Goal: Browse casually: Explore the website without a specific task or goal

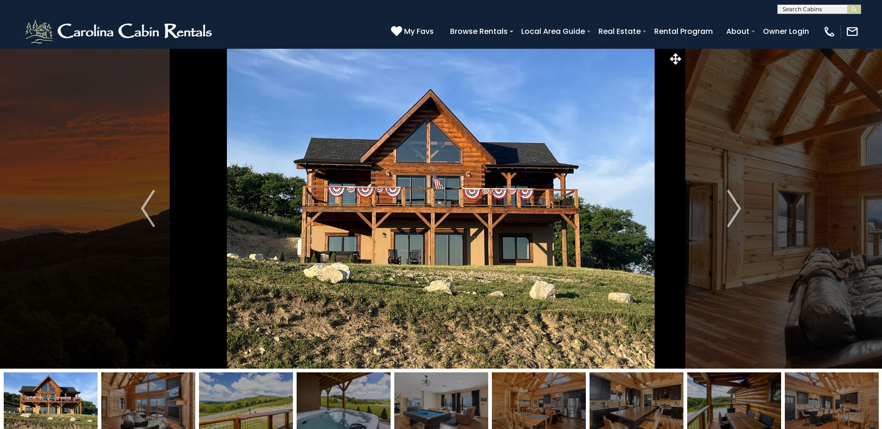
click at [736, 204] on img "Next" at bounding box center [734, 208] width 14 height 37
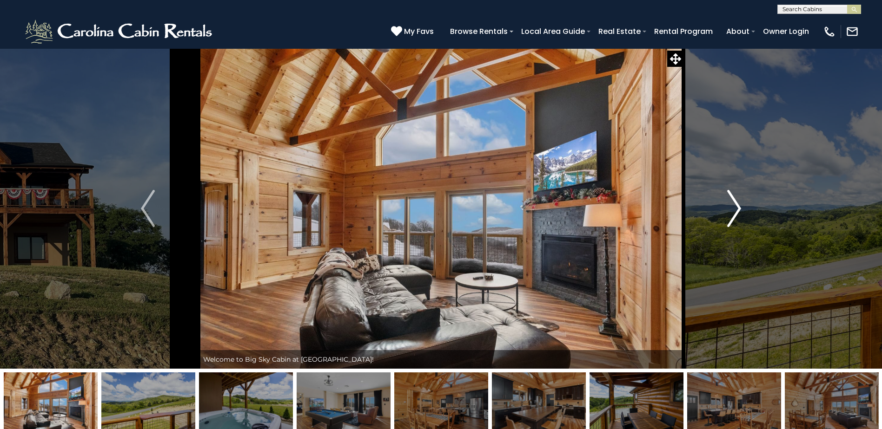
click at [737, 208] on img "Next" at bounding box center [734, 208] width 14 height 37
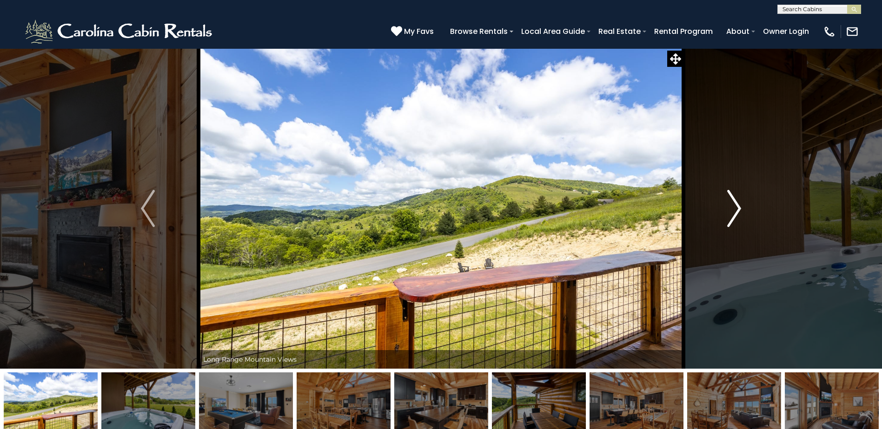
click at [737, 208] on img "Next" at bounding box center [734, 208] width 14 height 37
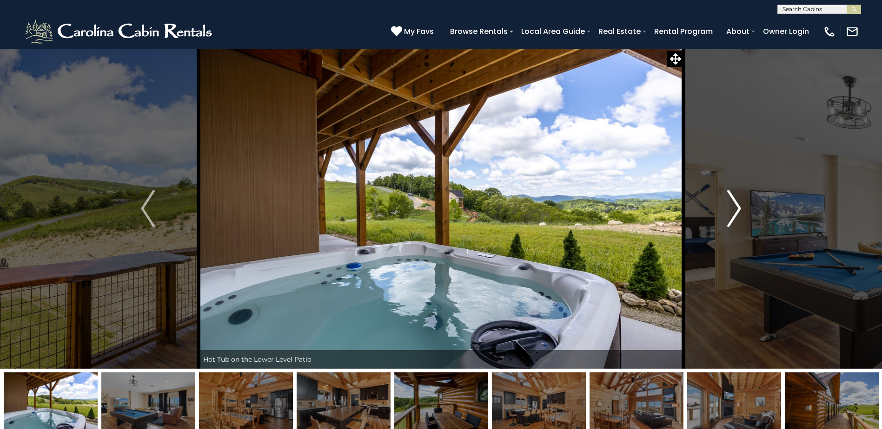
click at [737, 207] on img "Next" at bounding box center [734, 208] width 14 height 37
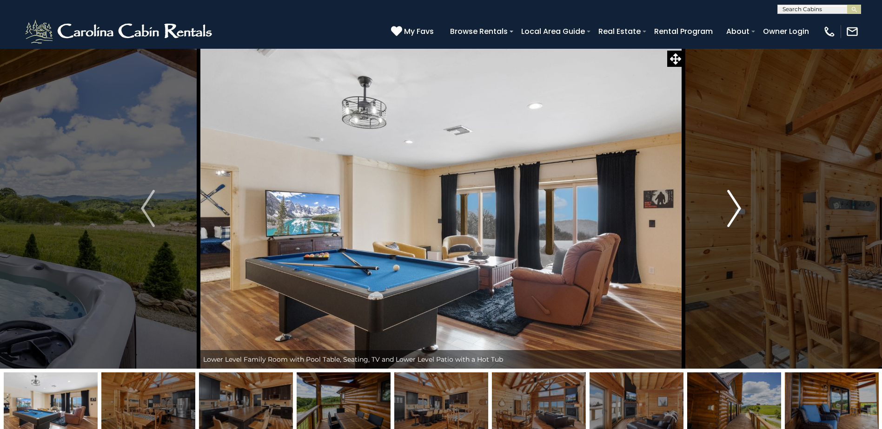
click at [737, 207] on img "Next" at bounding box center [734, 208] width 14 height 37
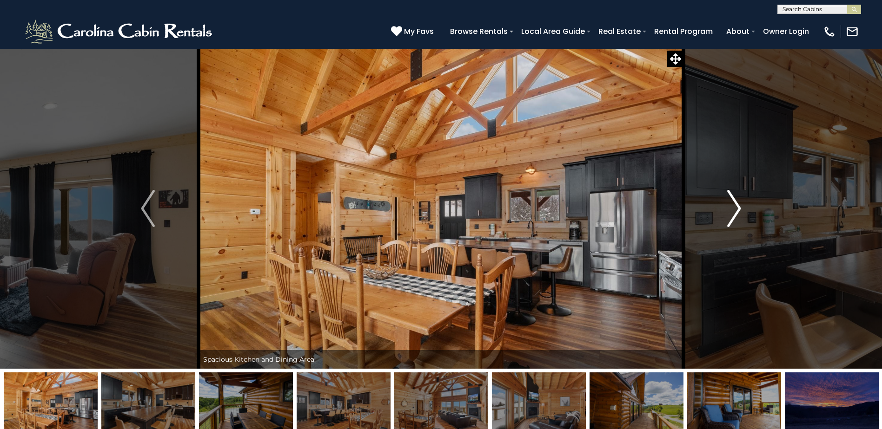
click at [737, 207] on img "Next" at bounding box center [734, 208] width 14 height 37
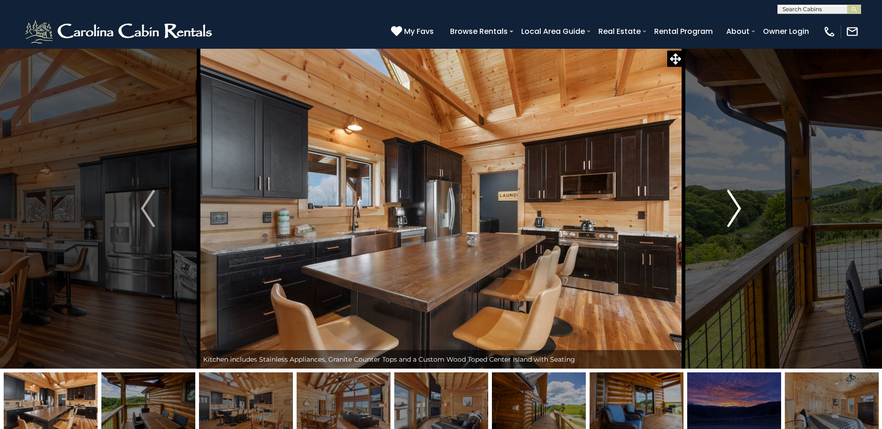
click at [737, 207] on img "Next" at bounding box center [734, 208] width 14 height 37
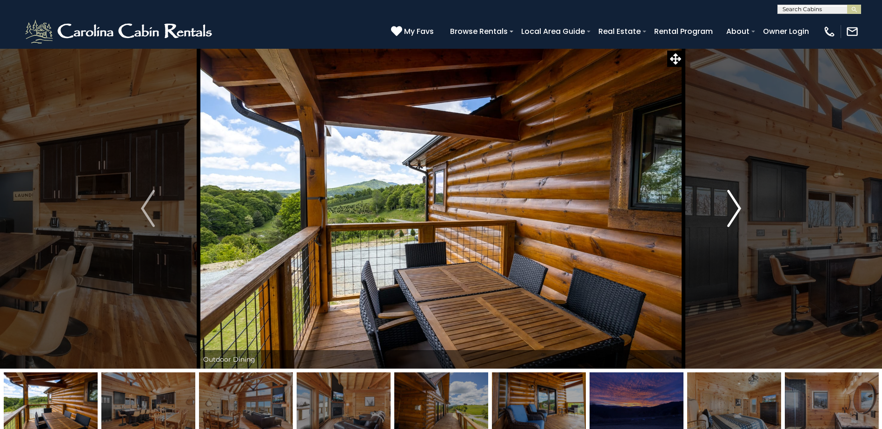
click at [737, 207] on img "Next" at bounding box center [734, 208] width 14 height 37
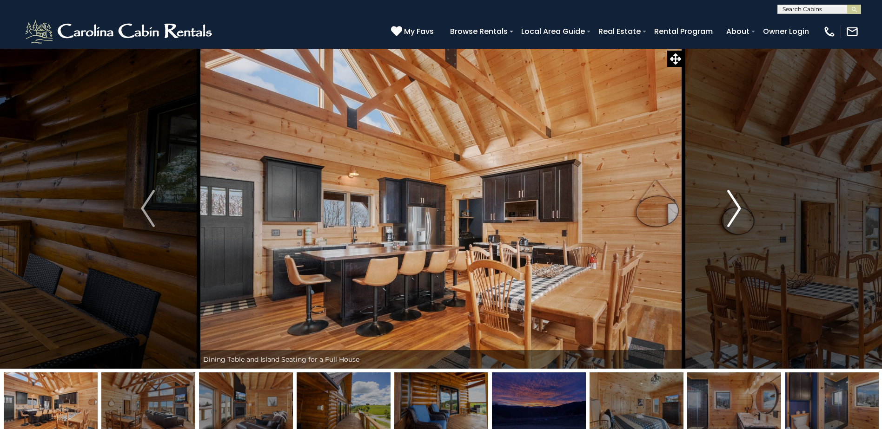
click at [737, 207] on img "Next" at bounding box center [734, 208] width 14 height 37
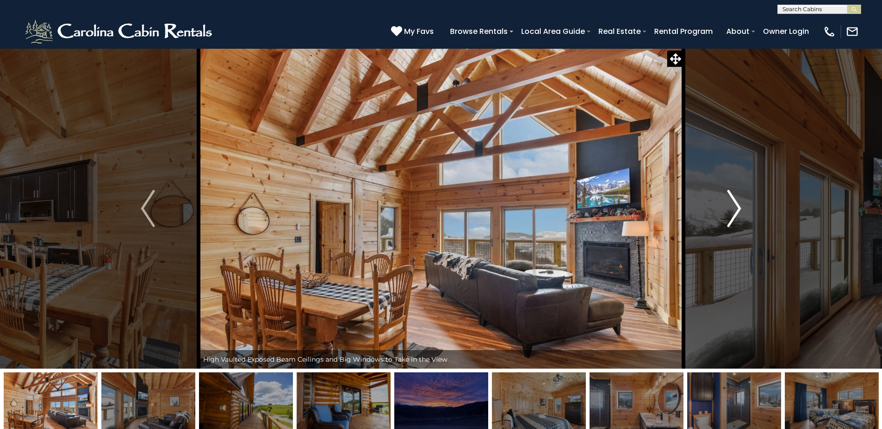
click at [737, 207] on img "Next" at bounding box center [734, 208] width 14 height 37
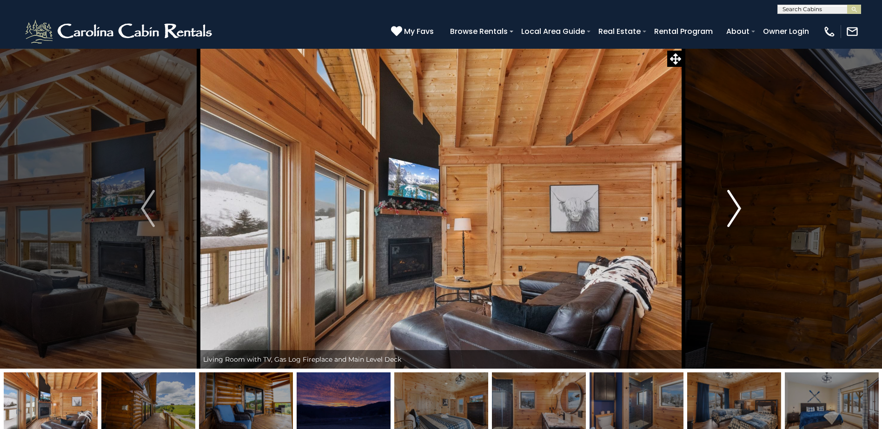
click at [737, 207] on img "Next" at bounding box center [734, 208] width 14 height 37
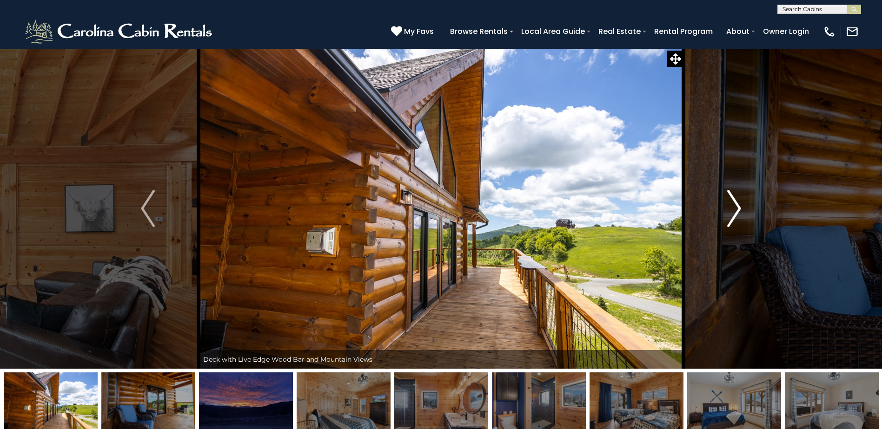
click at [737, 207] on img "Next" at bounding box center [734, 208] width 14 height 37
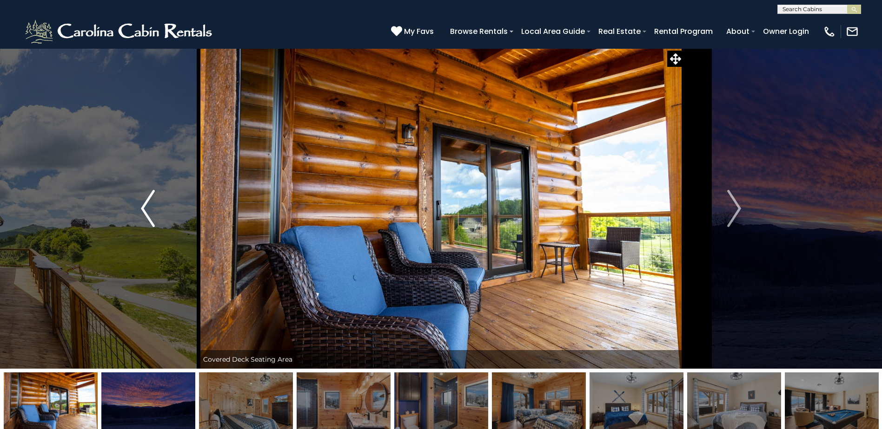
click at [141, 210] on img "Previous" at bounding box center [148, 208] width 14 height 37
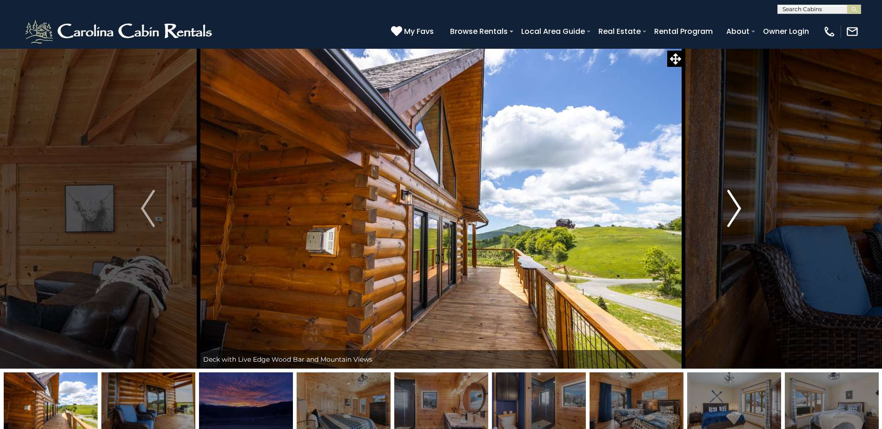
click at [733, 215] on img "Next" at bounding box center [734, 208] width 14 height 37
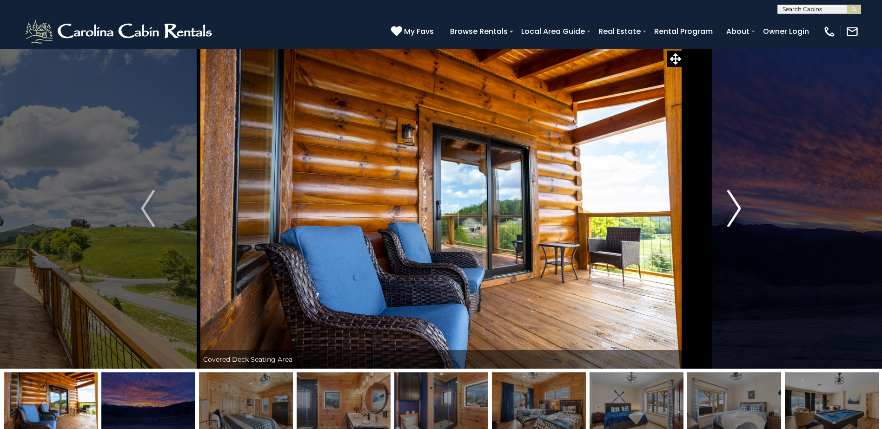
click at [733, 215] on img "Next" at bounding box center [734, 208] width 14 height 37
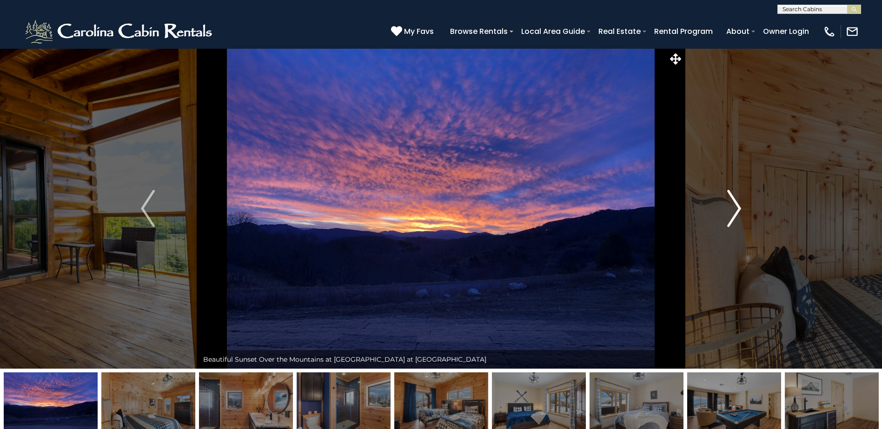
click at [733, 215] on img "Next" at bounding box center [734, 208] width 14 height 37
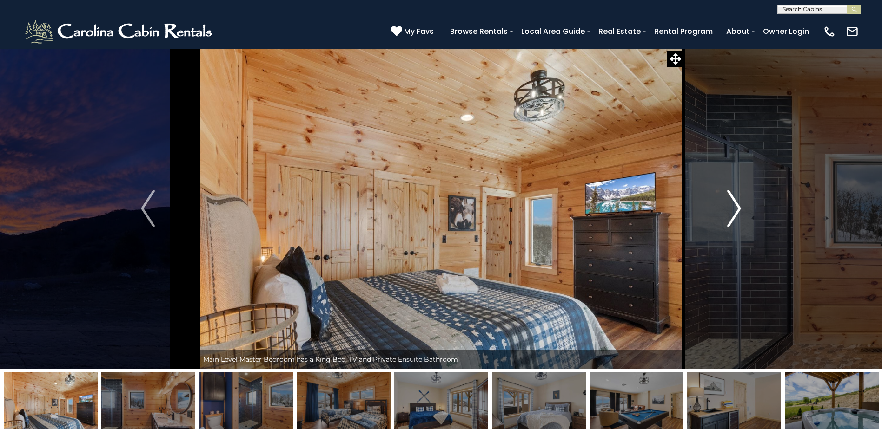
click at [733, 215] on img "Next" at bounding box center [734, 208] width 14 height 37
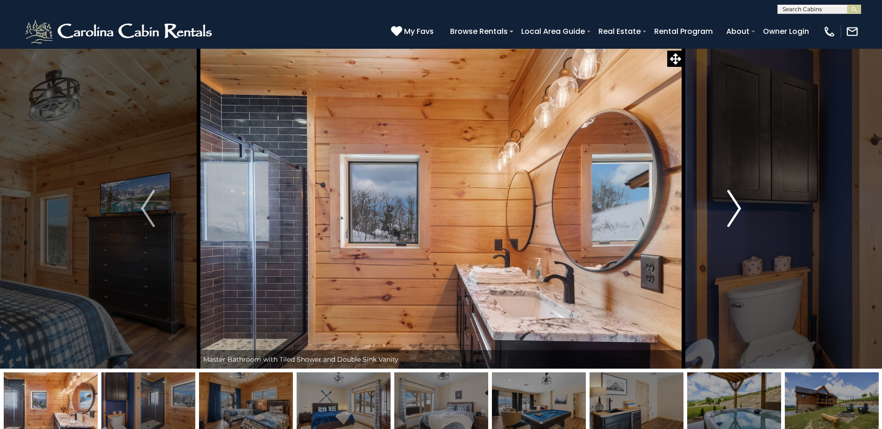
click at [733, 215] on img "Next" at bounding box center [734, 208] width 14 height 37
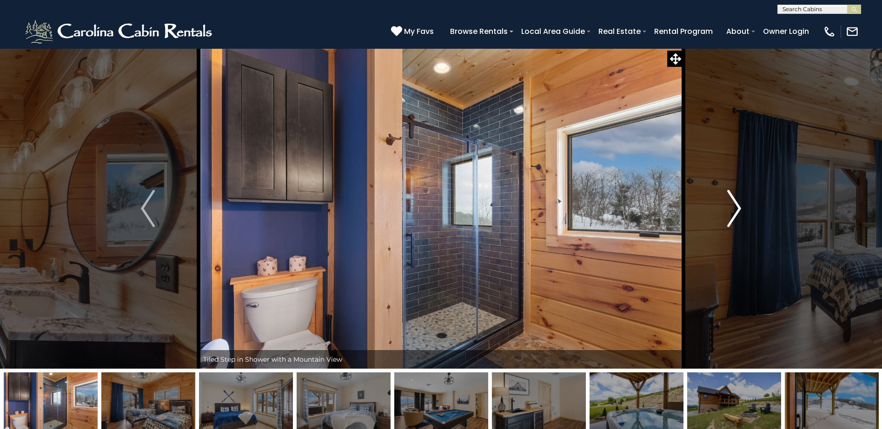
click at [733, 215] on img "Next" at bounding box center [734, 208] width 14 height 37
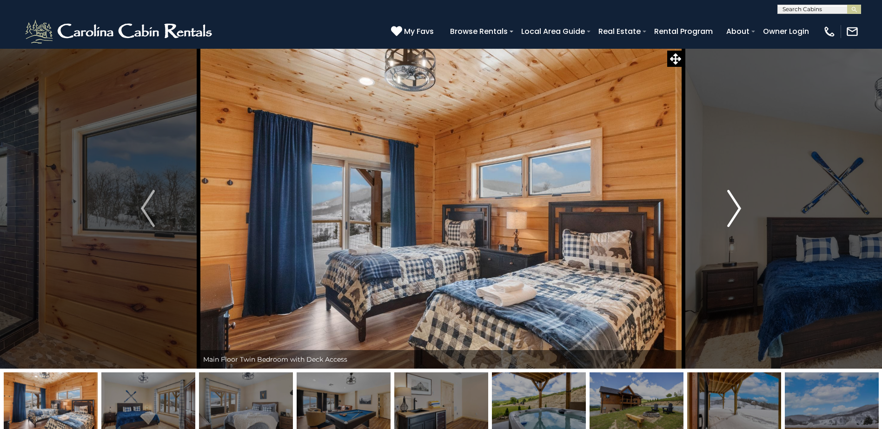
click at [733, 215] on img "Next" at bounding box center [734, 208] width 14 height 37
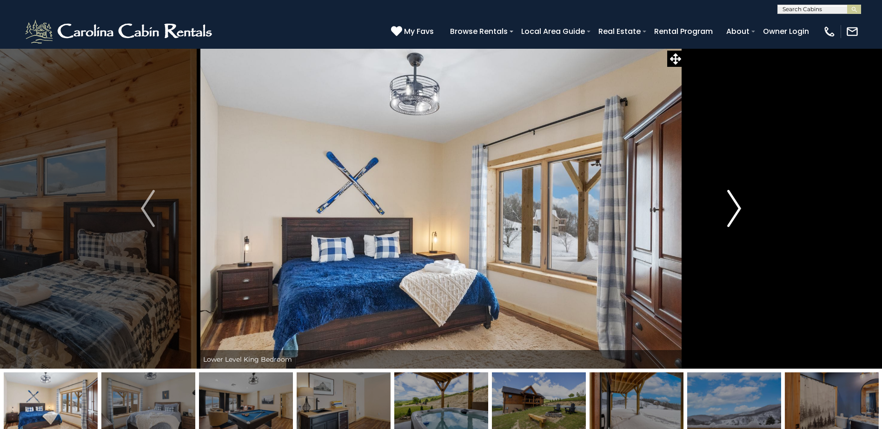
click at [733, 215] on img "Next" at bounding box center [734, 208] width 14 height 37
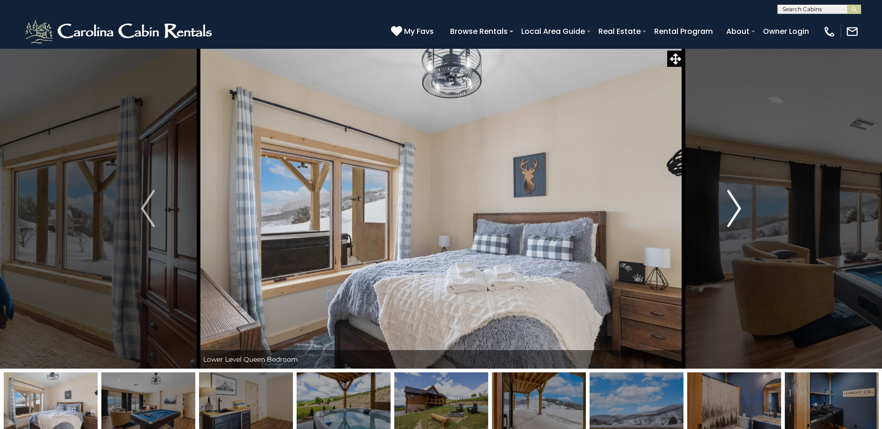
click at [733, 215] on img "Next" at bounding box center [734, 208] width 14 height 37
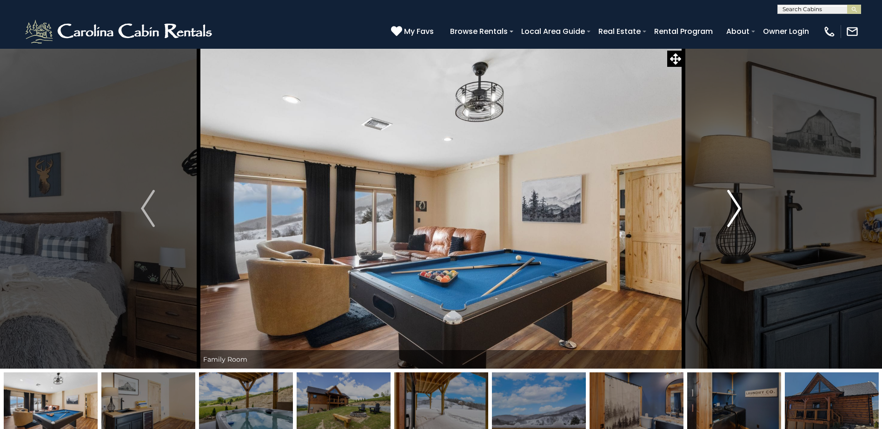
click at [733, 215] on img "Next" at bounding box center [734, 208] width 14 height 37
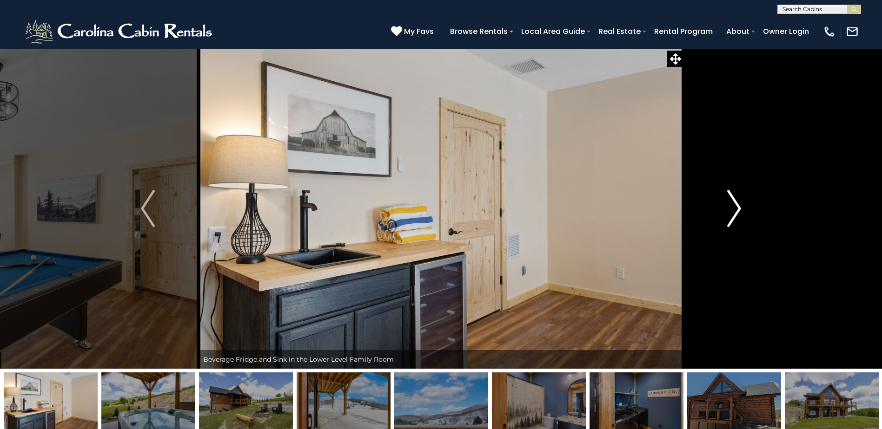
click at [733, 215] on img "Next" at bounding box center [734, 208] width 14 height 37
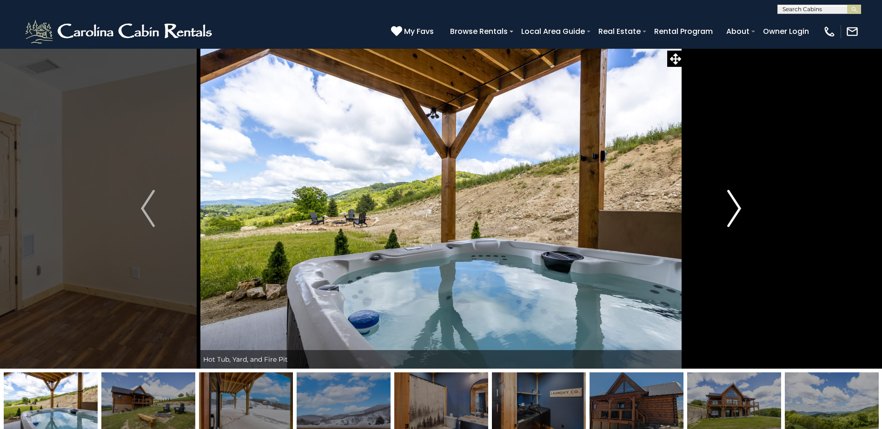
click at [733, 215] on img "Next" at bounding box center [734, 208] width 14 height 37
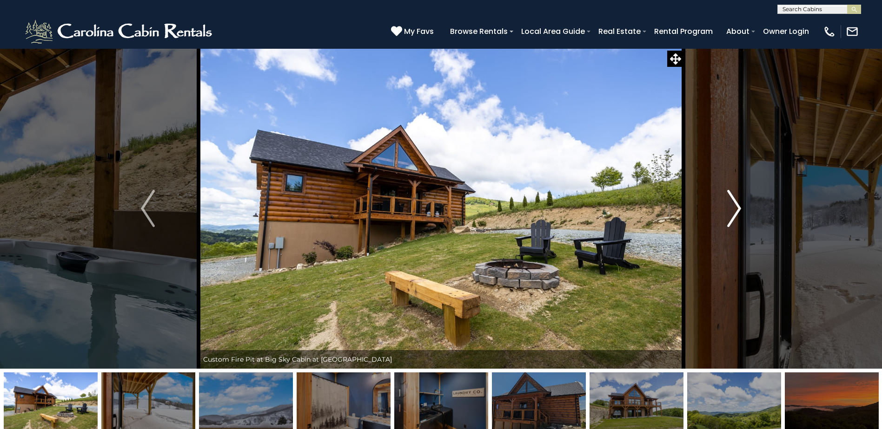
click at [733, 215] on img "Next" at bounding box center [734, 208] width 14 height 37
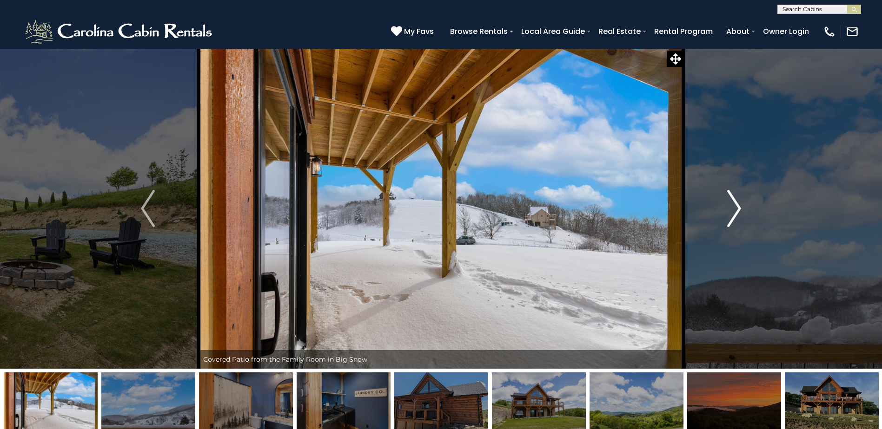
click at [733, 215] on img "Next" at bounding box center [734, 208] width 14 height 37
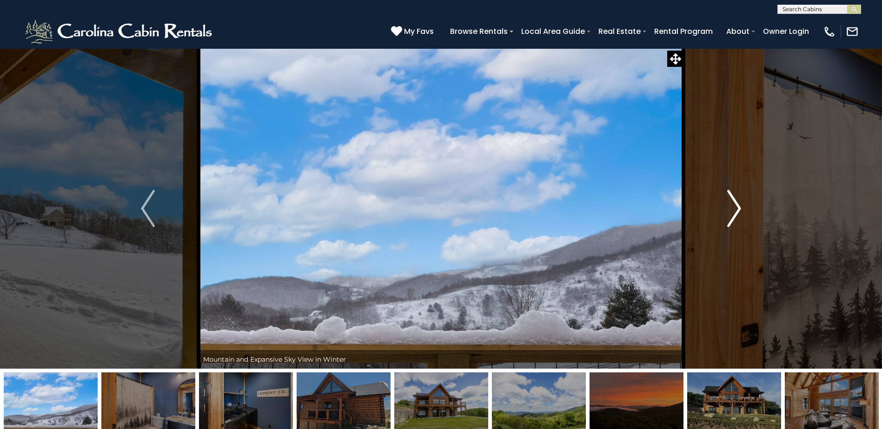
click at [733, 215] on img "Next" at bounding box center [734, 208] width 14 height 37
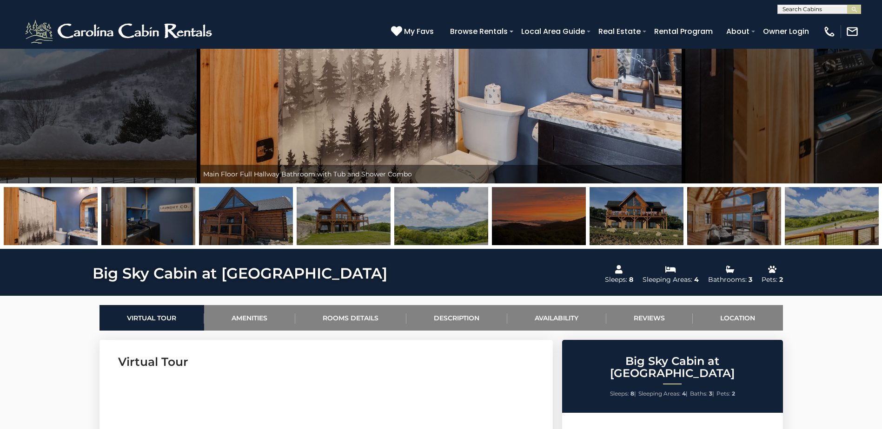
scroll to position [186, 0]
